Goal: Information Seeking & Learning: Learn about a topic

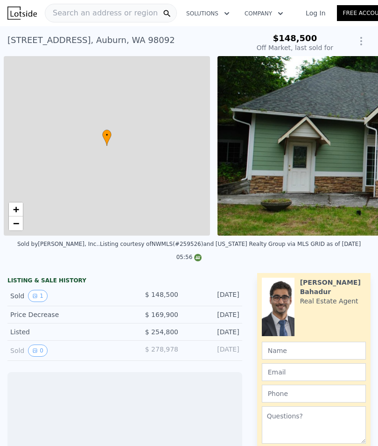
scroll to position [0, 4]
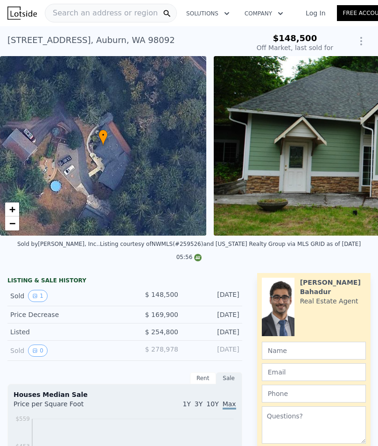
type input "-$ 168,565"
type input "$ 973,000"
type input "$ 732,956"
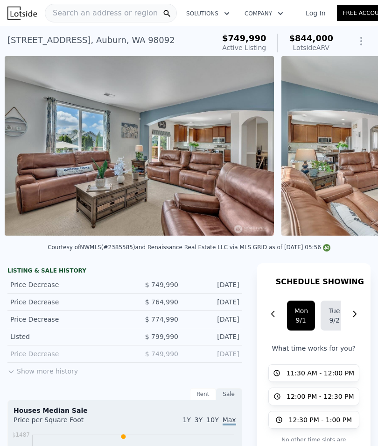
scroll to position [0, 1043]
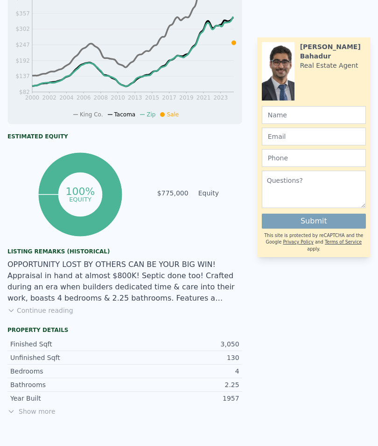
scroll to position [482, 0]
click at [61, 312] on button "Continue reading" at bounding box center [40, 309] width 66 height 9
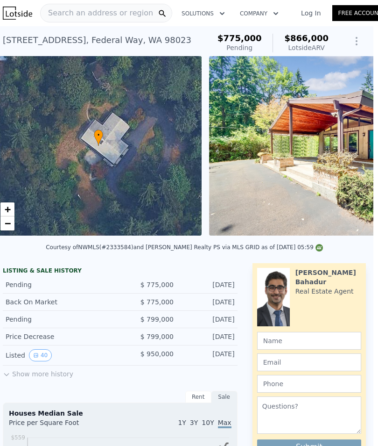
scroll to position [0, 5]
click at [343, 182] on img at bounding box center [343, 145] width 269 height 179
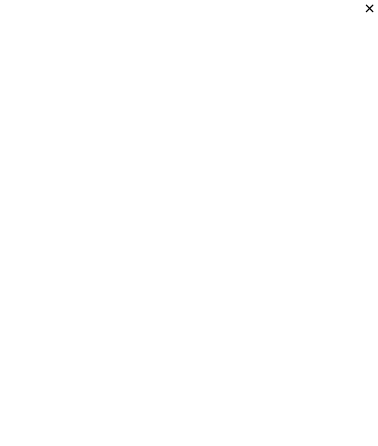
scroll to position [3115, 0]
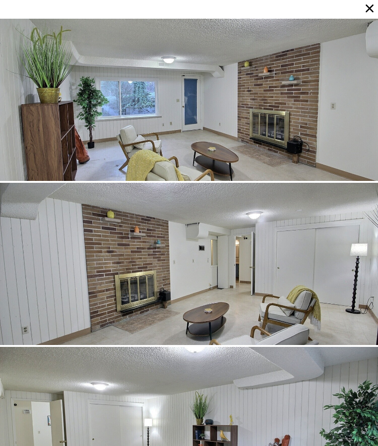
click at [372, 8] on icon at bounding box center [369, 8] width 13 height 13
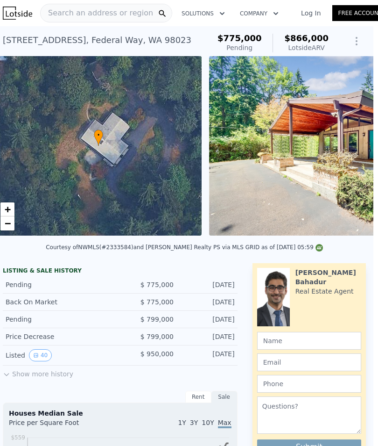
scroll to position [0, 0]
